Goal: Information Seeking & Learning: Learn about a topic

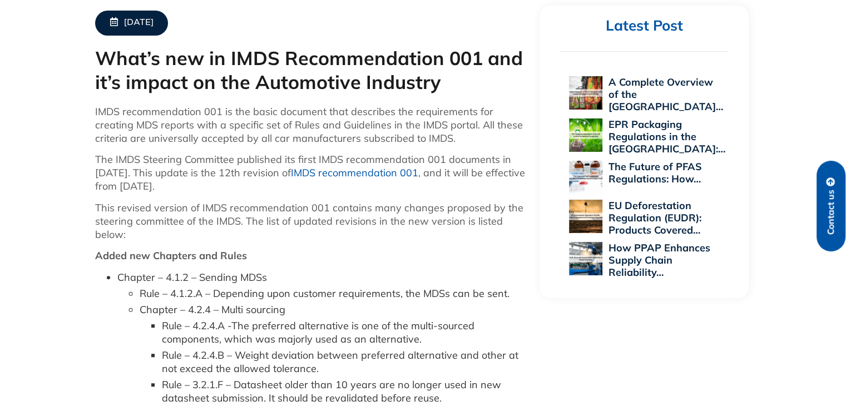
scroll to position [487, 0]
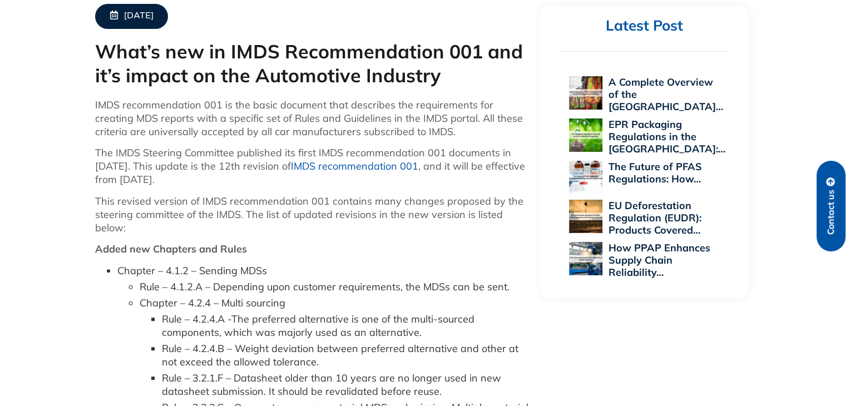
click at [400, 167] on link "IMDS recommendation 001" at bounding box center [354, 166] width 127 height 13
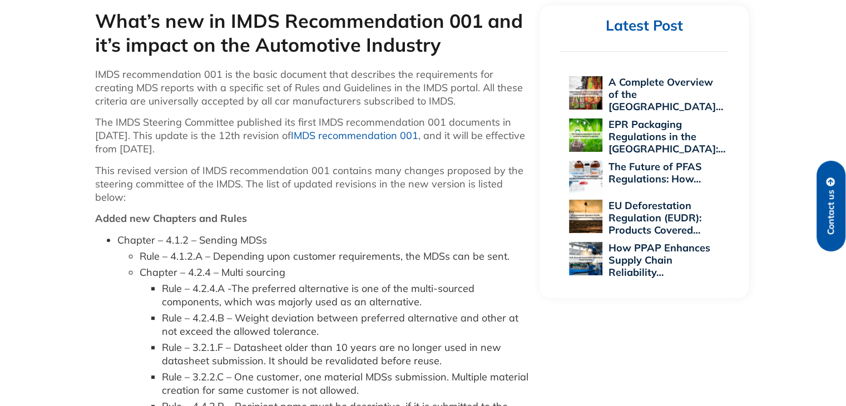
scroll to position [518, 0]
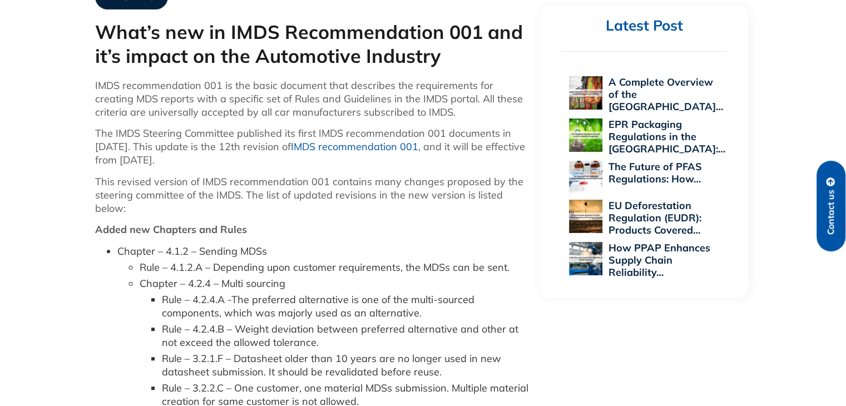
scroll to position [479, 0]
